Goal: Task Accomplishment & Management: Use online tool/utility

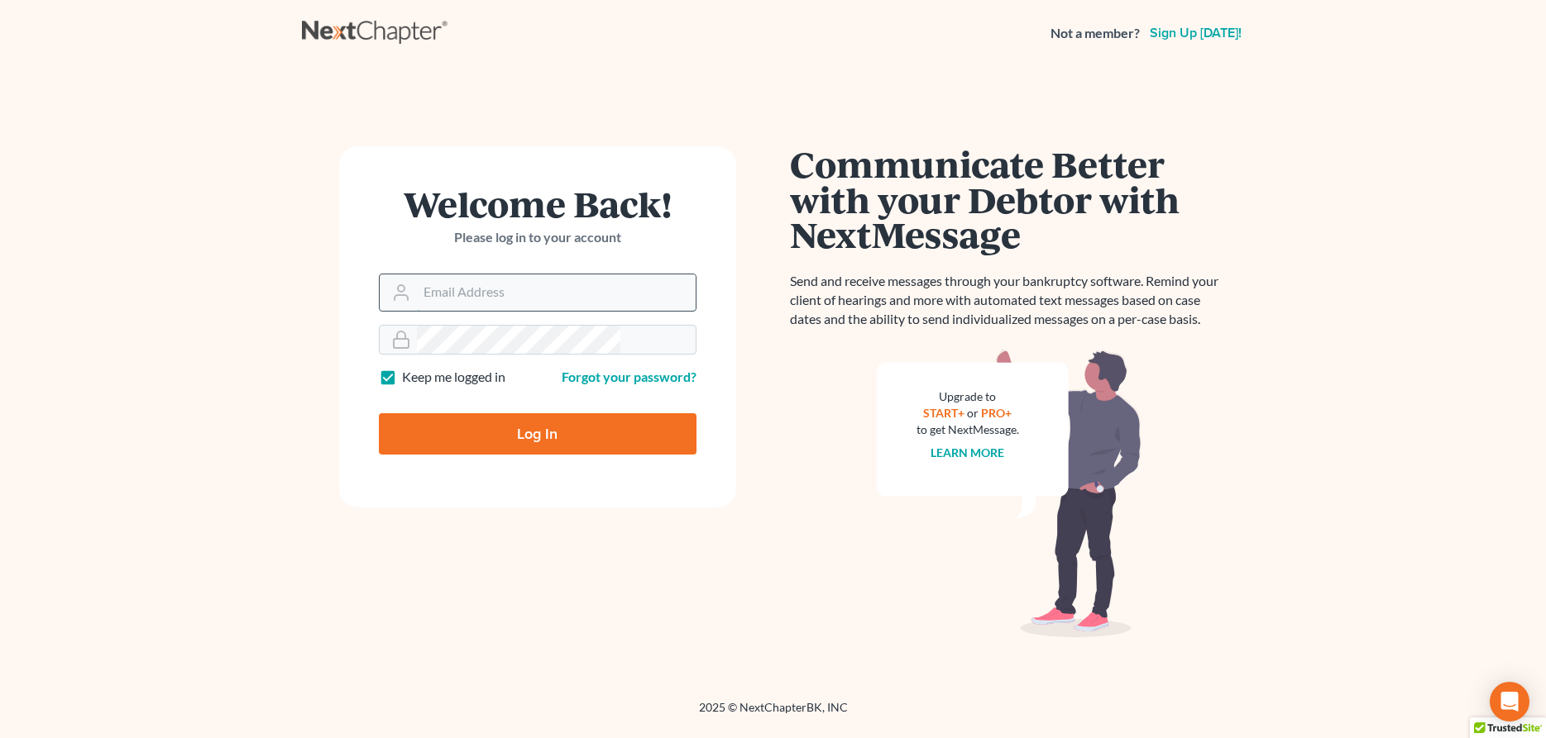
click at [510, 275] on input "Email Address" at bounding box center [556, 293] width 279 height 36
type input "[EMAIL_ADDRESS][DOMAIN_NAME]"
click at [528, 413] on input "Log In" at bounding box center [538, 433] width 318 height 41
type input "Thinking..."
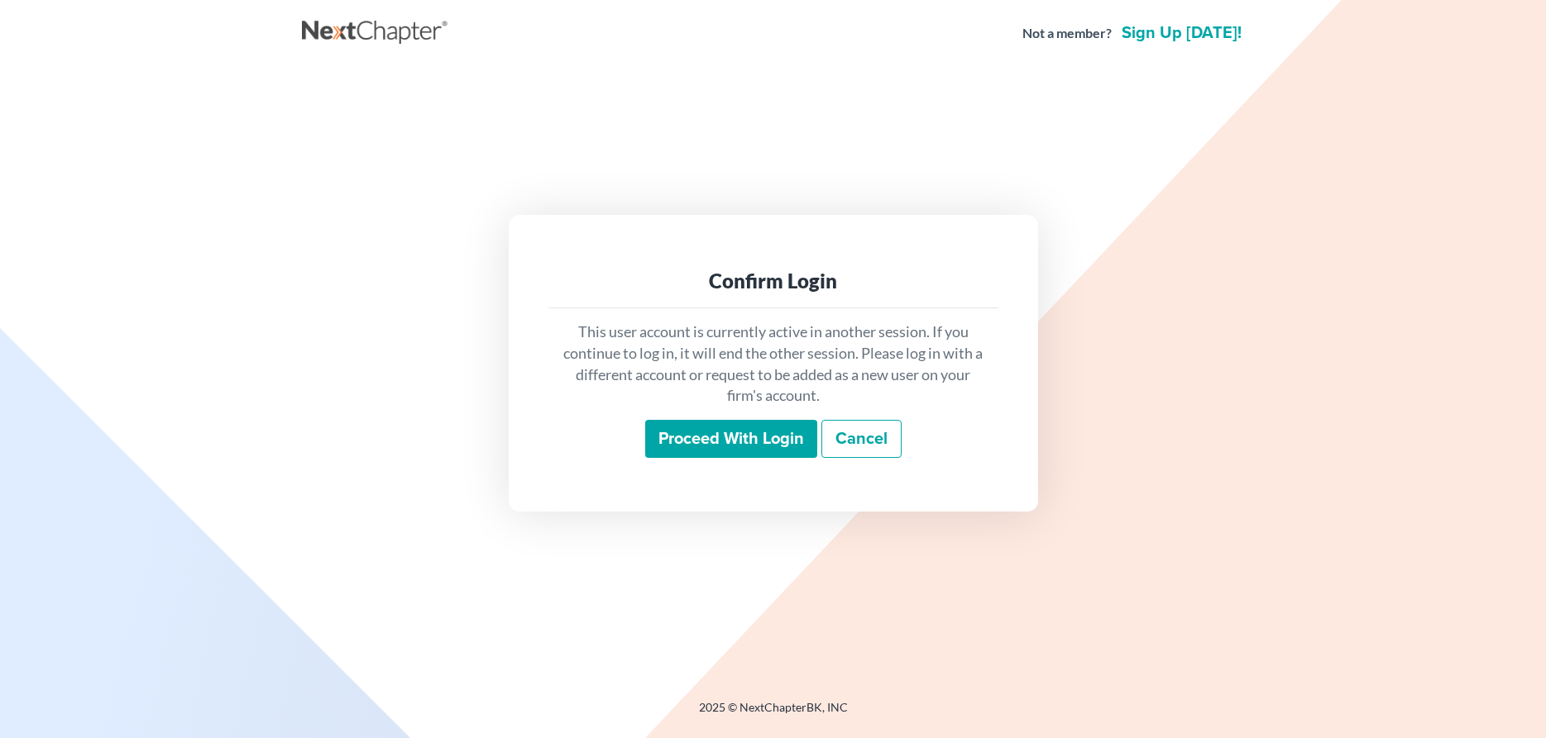
click at [765, 423] on input "Proceed with login" at bounding box center [731, 439] width 172 height 38
